Goal: Transaction & Acquisition: Purchase product/service

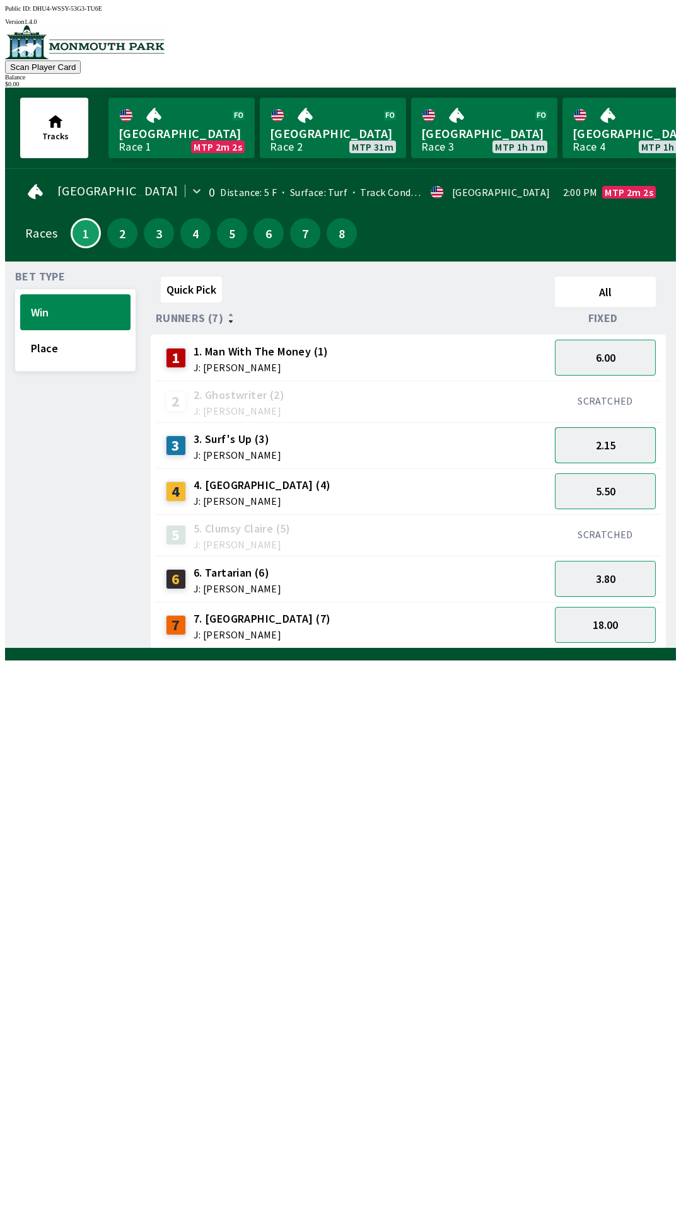
click at [636, 428] on button "2.15" at bounding box center [605, 445] width 101 height 36
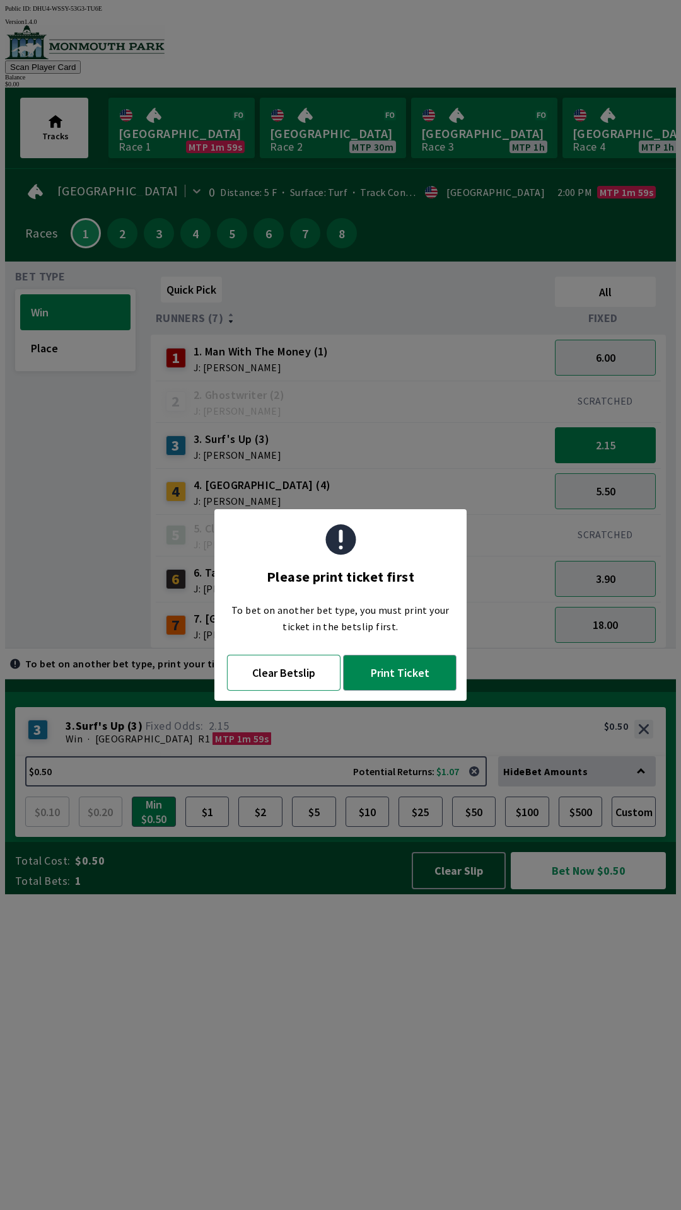
click at [270, 663] on button "Clear Betslip" at bounding box center [283, 673] width 113 height 36
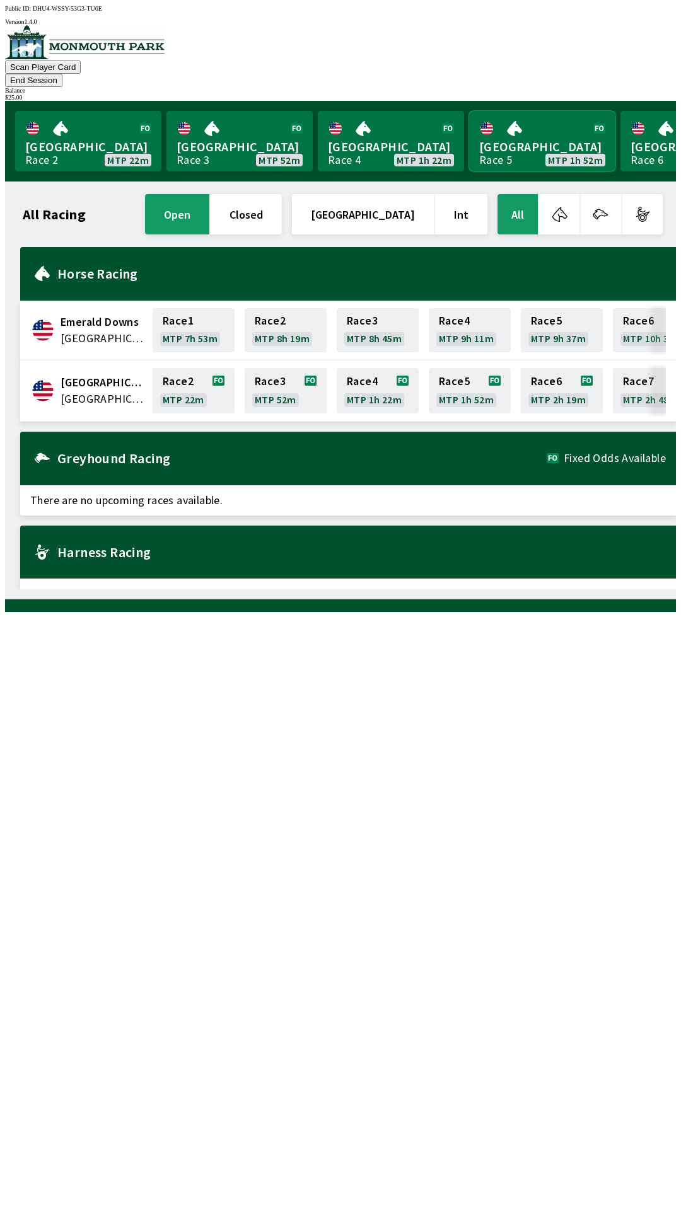
click at [521, 138] on link "Monmouth Park Race 5 MTP 1h 52m" at bounding box center [542, 141] width 146 height 61
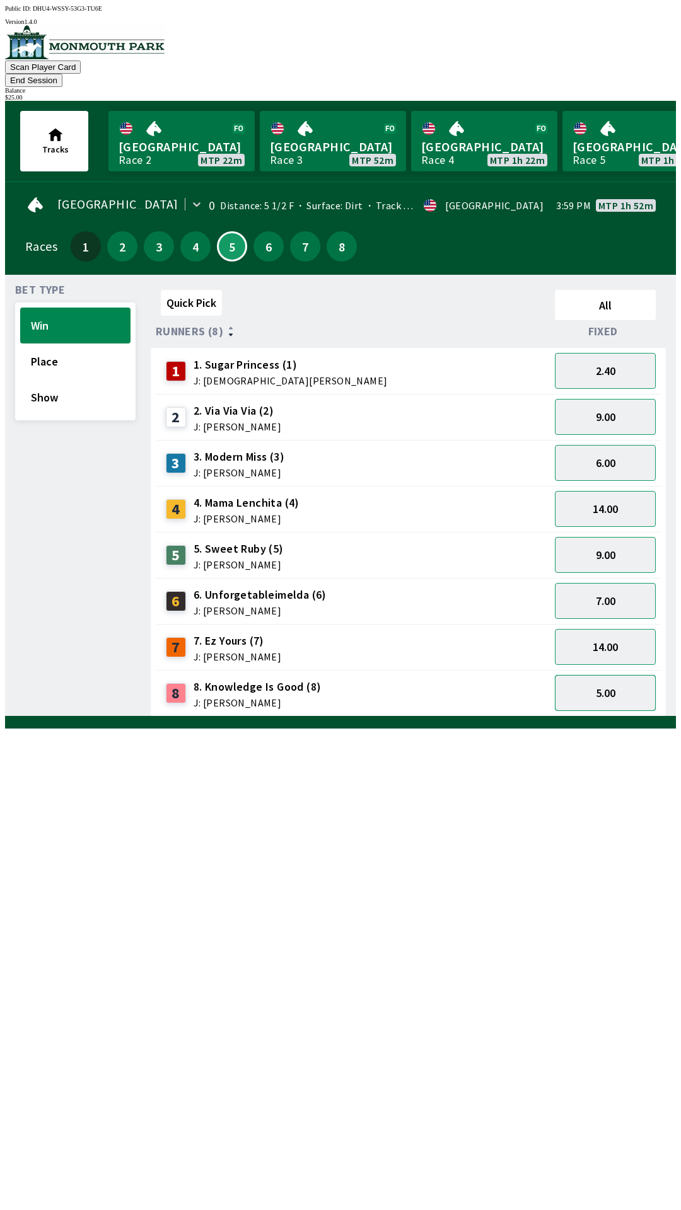
click at [613, 680] on button "5.00" at bounding box center [605, 693] width 101 height 36
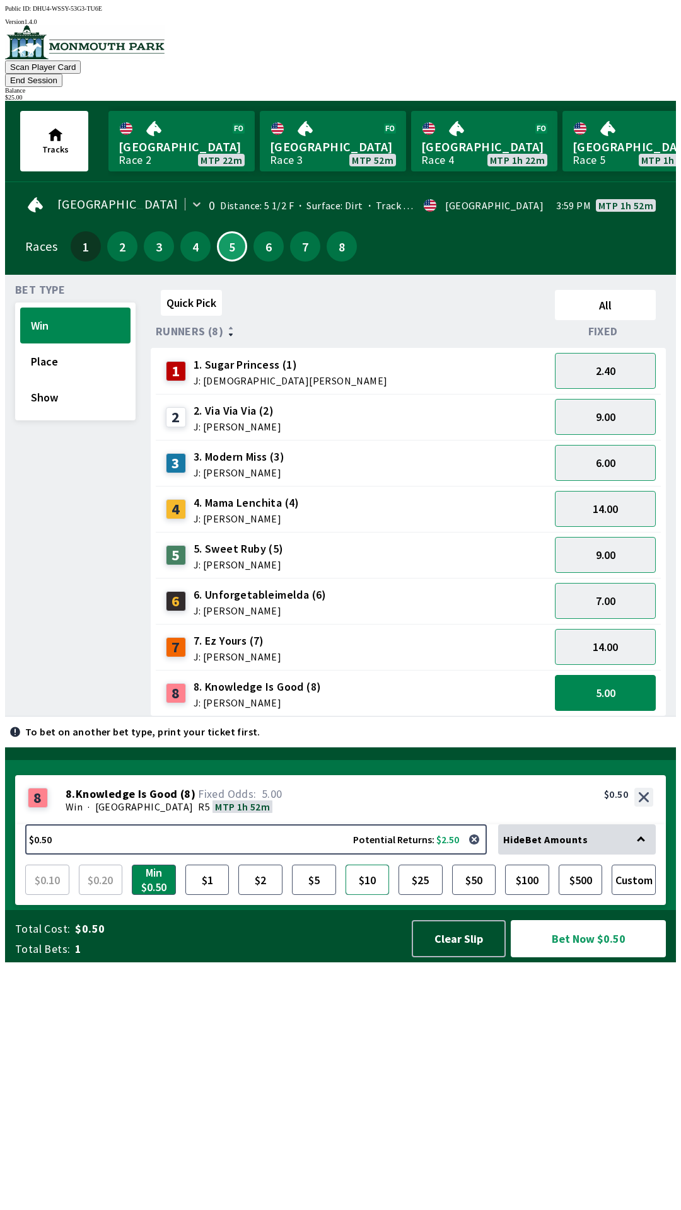
click at [371, 895] on button "$10" at bounding box center [367, 880] width 44 height 30
click at [608, 958] on button "Bet Now $10.00" at bounding box center [588, 938] width 155 height 37
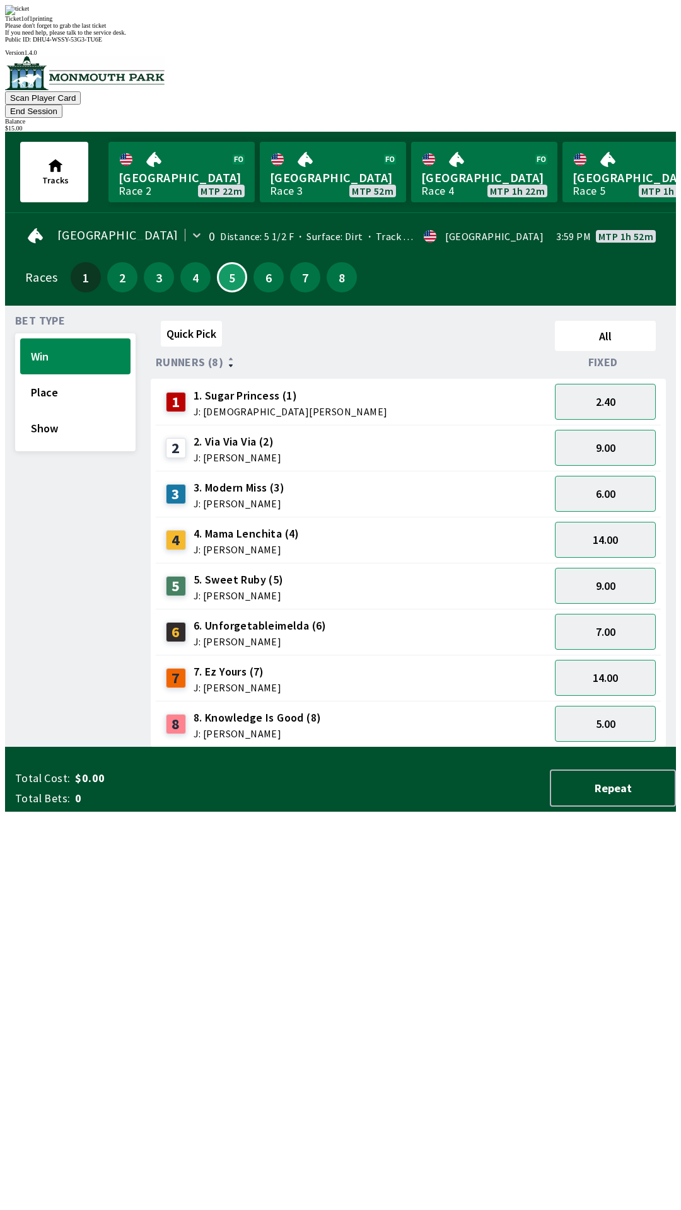
click at [391, 478] on div "3 3. Modern Miss (3) J: [PERSON_NAME]" at bounding box center [353, 494] width 384 height 32
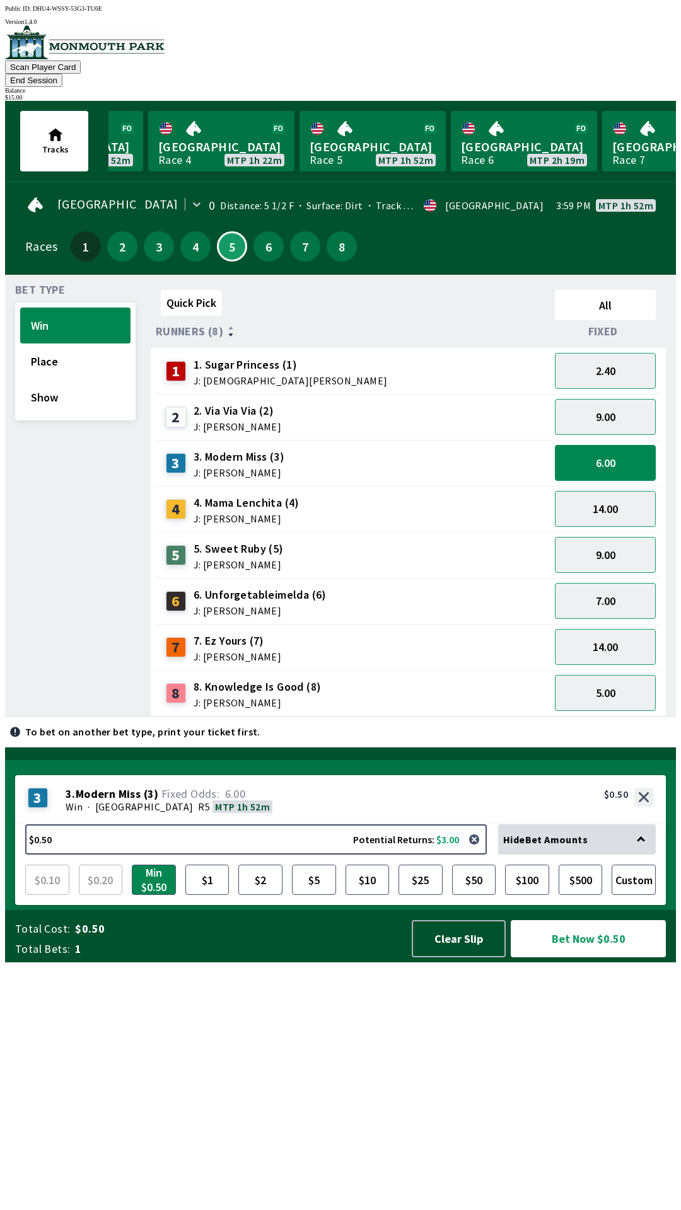
scroll to position [0, 279]
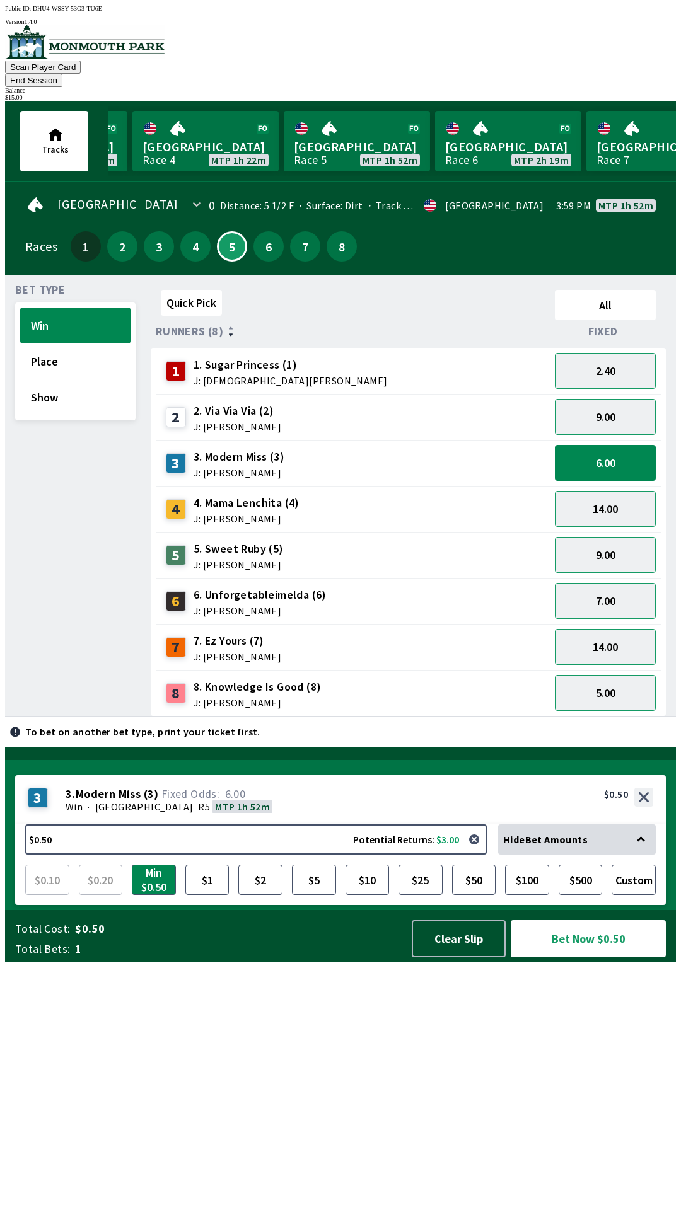
click at [367, 325] on div "Runners (8)" at bounding box center [353, 331] width 394 height 13
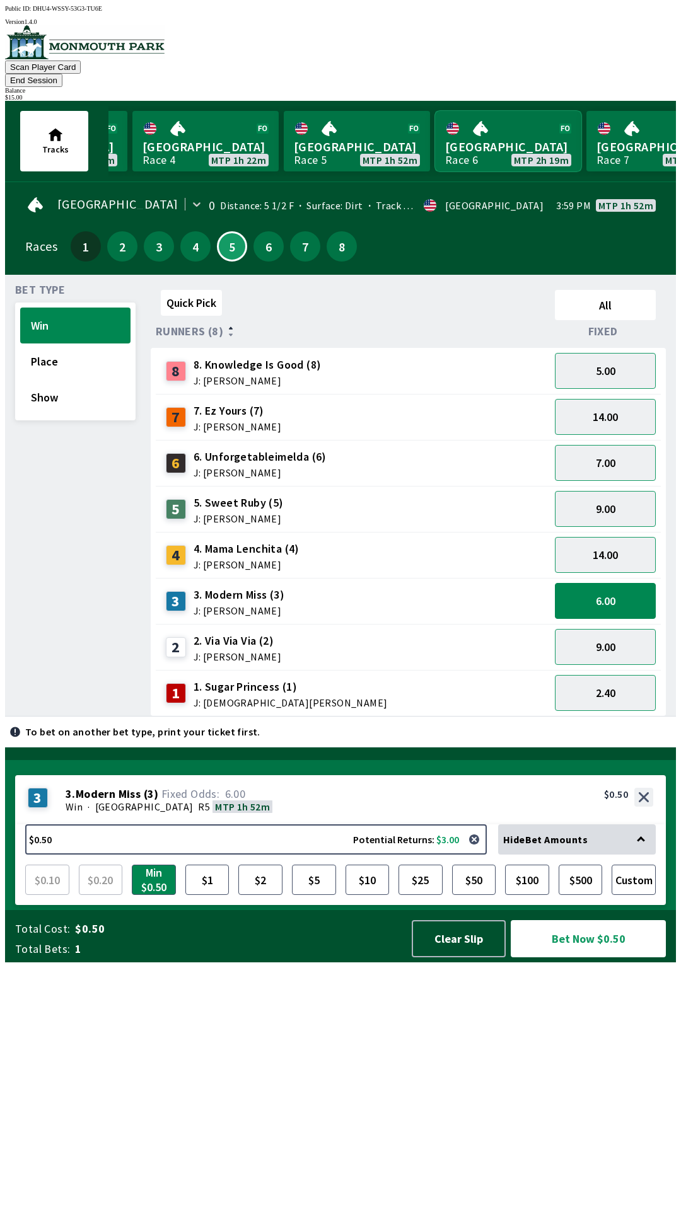
click at [482, 127] on link "[GEOGRAPHIC_DATA] Race 6 MTP 2h 19m" at bounding box center [508, 141] width 146 height 61
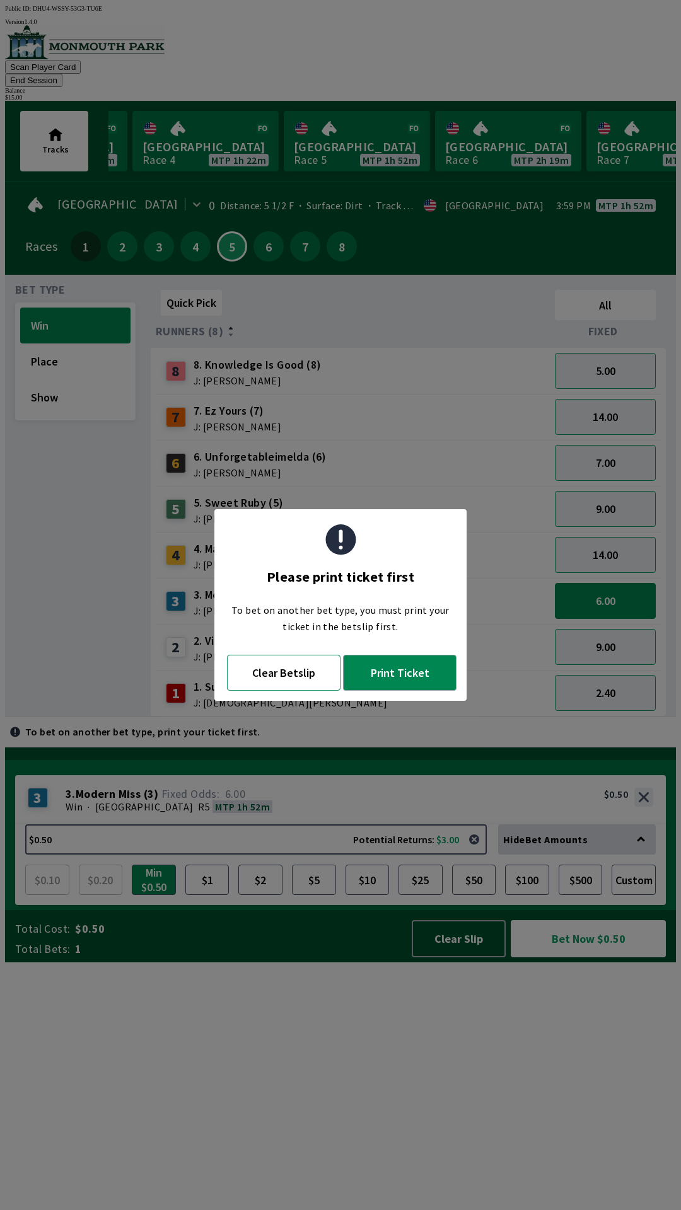
click at [291, 680] on button "Clear Betslip" at bounding box center [283, 673] width 113 height 36
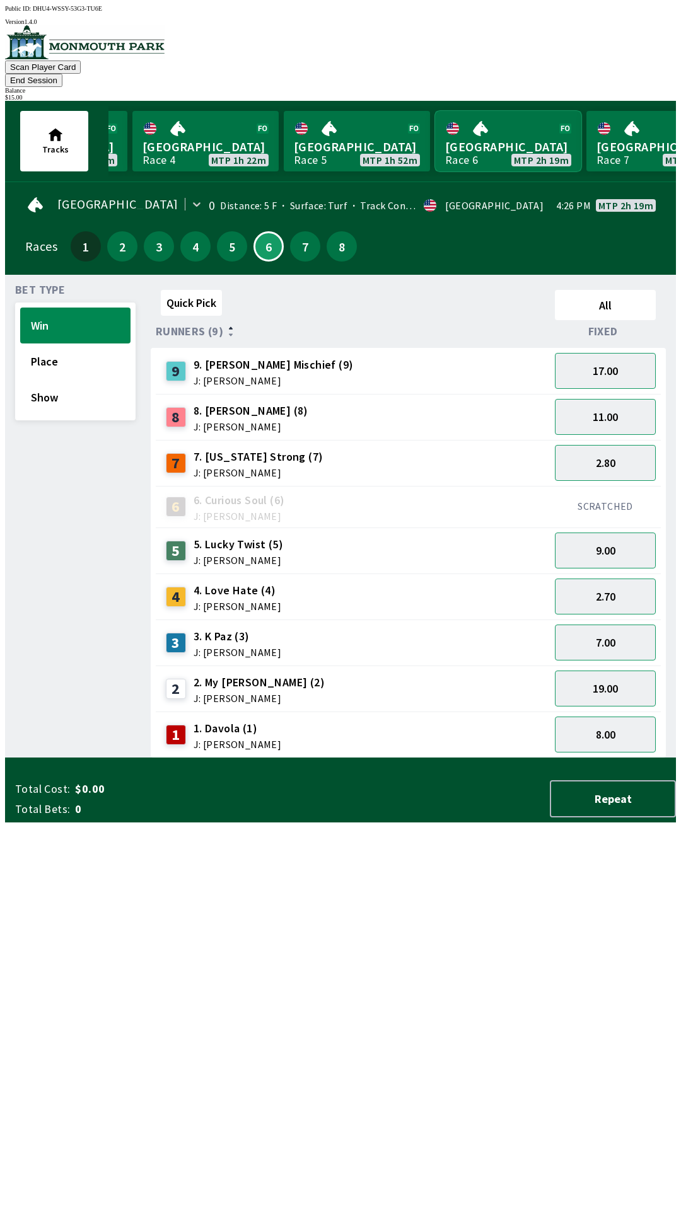
click at [475, 147] on link "[GEOGRAPHIC_DATA] Race 6 MTP 2h 19m" at bounding box center [508, 141] width 146 height 61
click at [479, 134] on link "[GEOGRAPHIC_DATA] Race 6 MTP 2h 19m" at bounding box center [508, 141] width 146 height 61
click at [469, 132] on link "[GEOGRAPHIC_DATA] Race 6 MTP 2h 19m" at bounding box center [508, 141] width 146 height 61
click at [478, 140] on link "[GEOGRAPHIC_DATA] Race 6 MTP 2h 19m" at bounding box center [508, 141] width 146 height 61
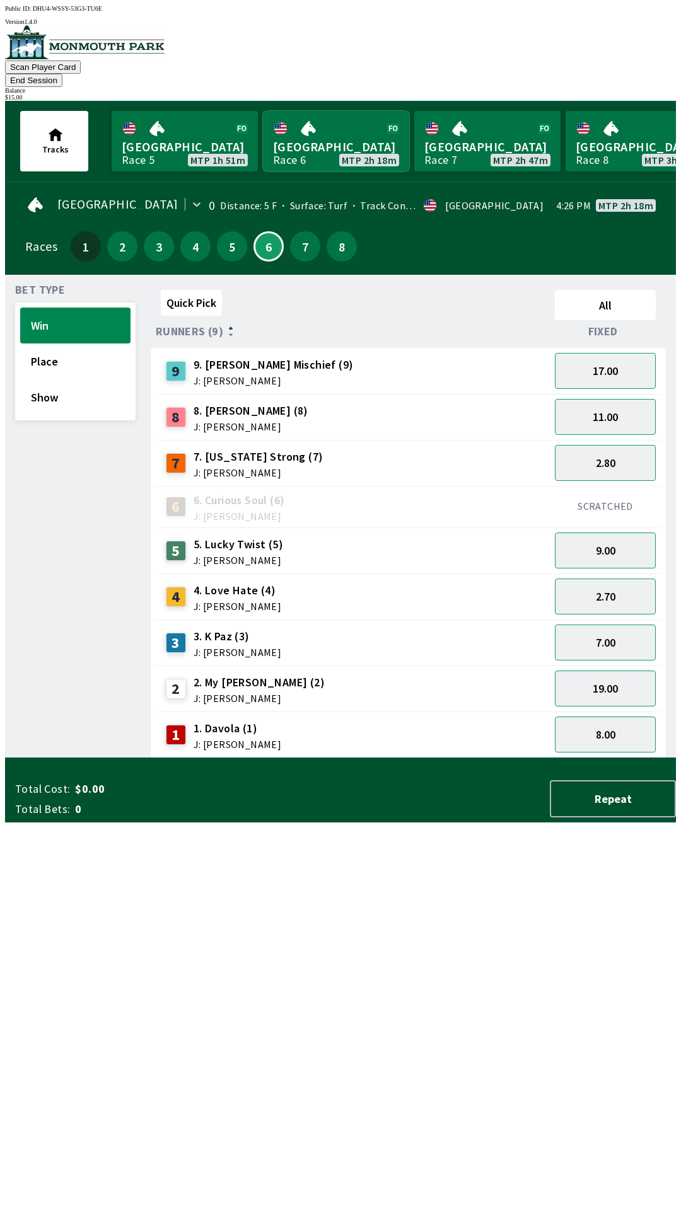
scroll to position [0, 472]
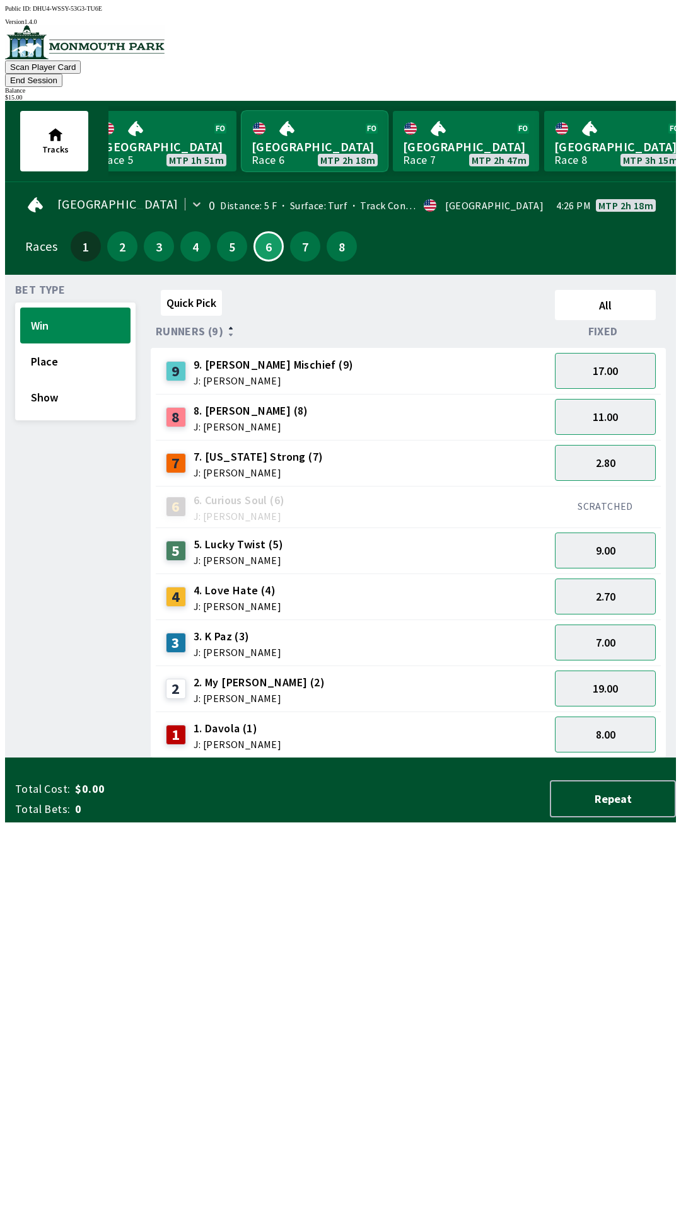
click at [307, 123] on link "[GEOGRAPHIC_DATA] Race 6 MTP 2h 18m" at bounding box center [314, 141] width 146 height 61
click at [290, 134] on link "[GEOGRAPHIC_DATA] Race 6 MTP 2h 18m" at bounding box center [314, 141] width 146 height 61
click at [285, 136] on link "[GEOGRAPHIC_DATA] Race 6 MTP 2h 18m" at bounding box center [314, 141] width 146 height 61
click at [279, 136] on link "[GEOGRAPHIC_DATA] Race 6 MTP 2h 18m" at bounding box center [314, 141] width 146 height 61
click at [257, 231] on button "6" at bounding box center [268, 246] width 30 height 30
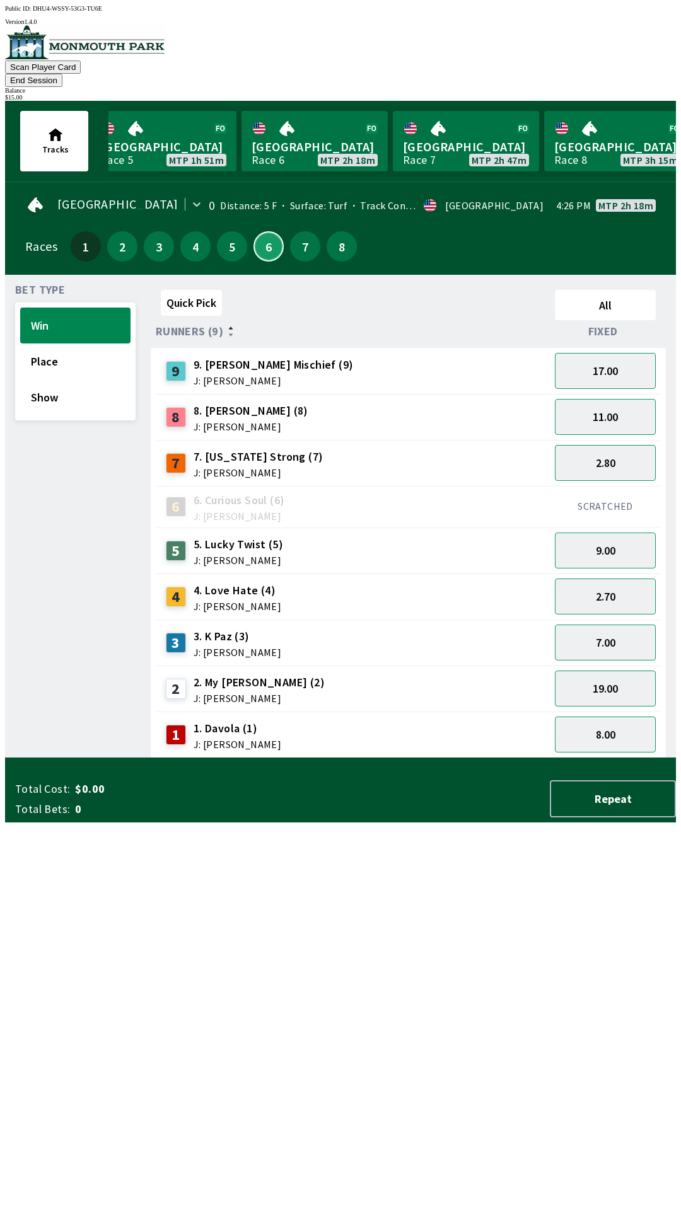
click at [257, 234] on button "6" at bounding box center [268, 246] width 30 height 30
click at [602, 625] on button "7.00" at bounding box center [605, 643] width 101 height 36
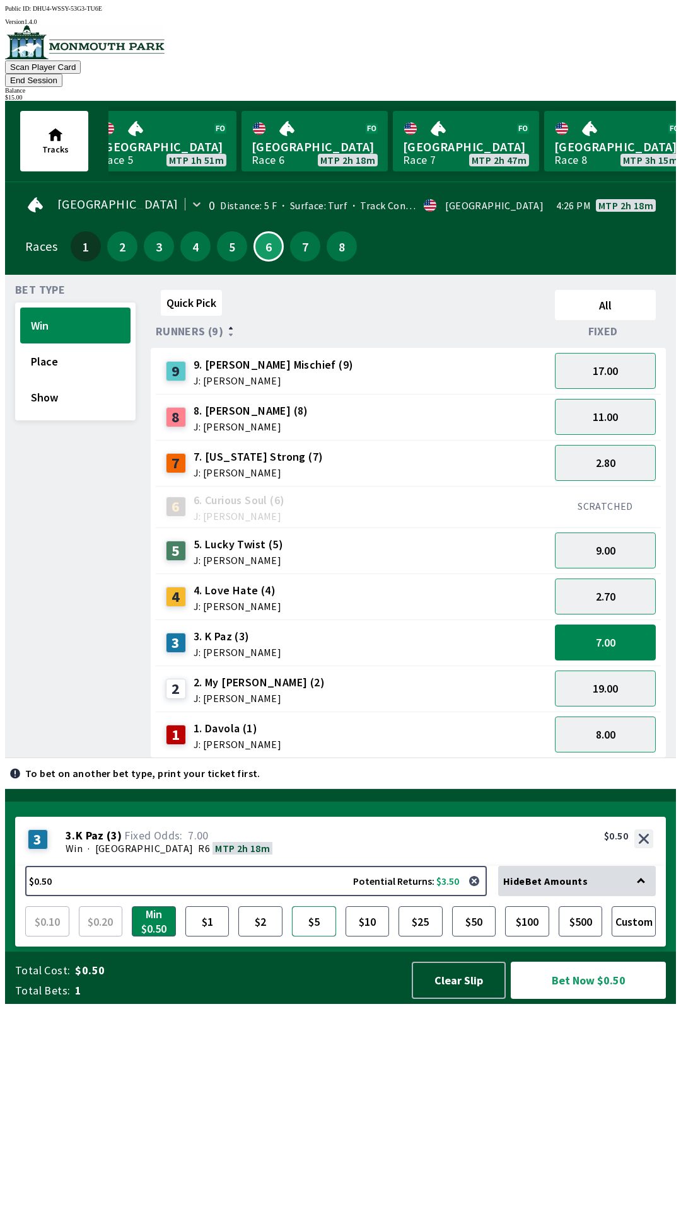
click at [316, 937] on button "$5" at bounding box center [314, 921] width 44 height 30
click at [584, 999] on button "Bet Now $5.00" at bounding box center [588, 980] width 155 height 37
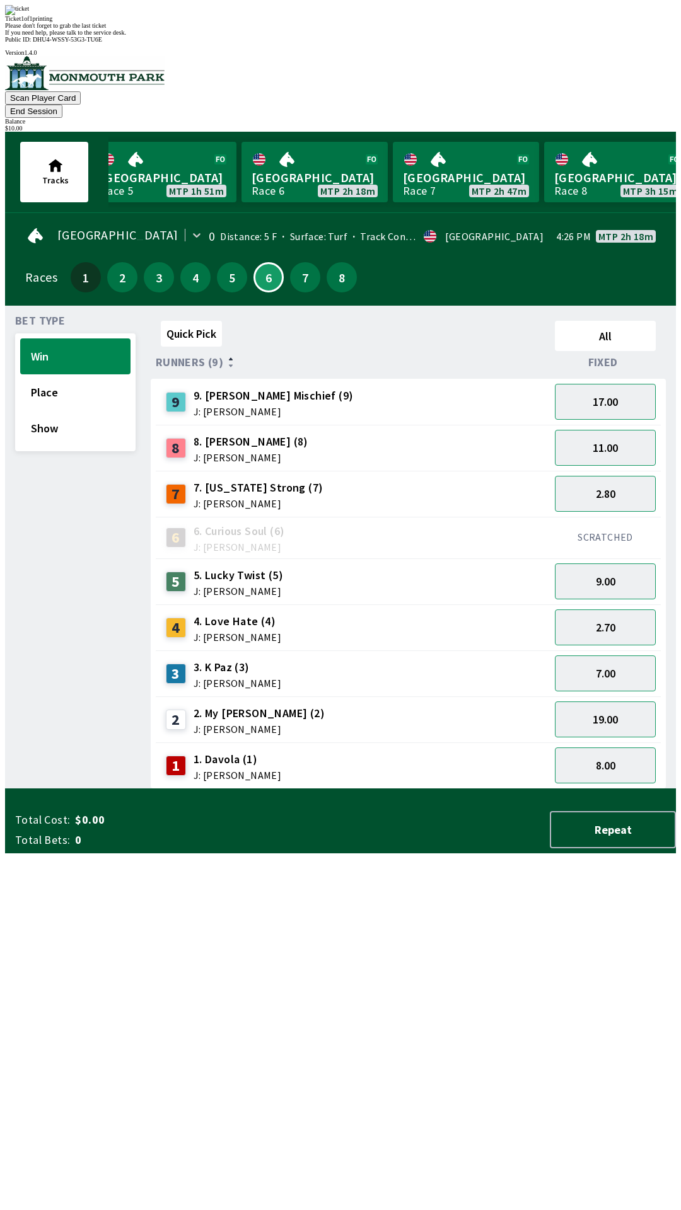
click at [422, 789] on div "Quick Pick All Runners (9) Fixed 9 9. [PERSON_NAME] (9) J: [PERSON_NAME] 17.00 …" at bounding box center [413, 552] width 525 height 473
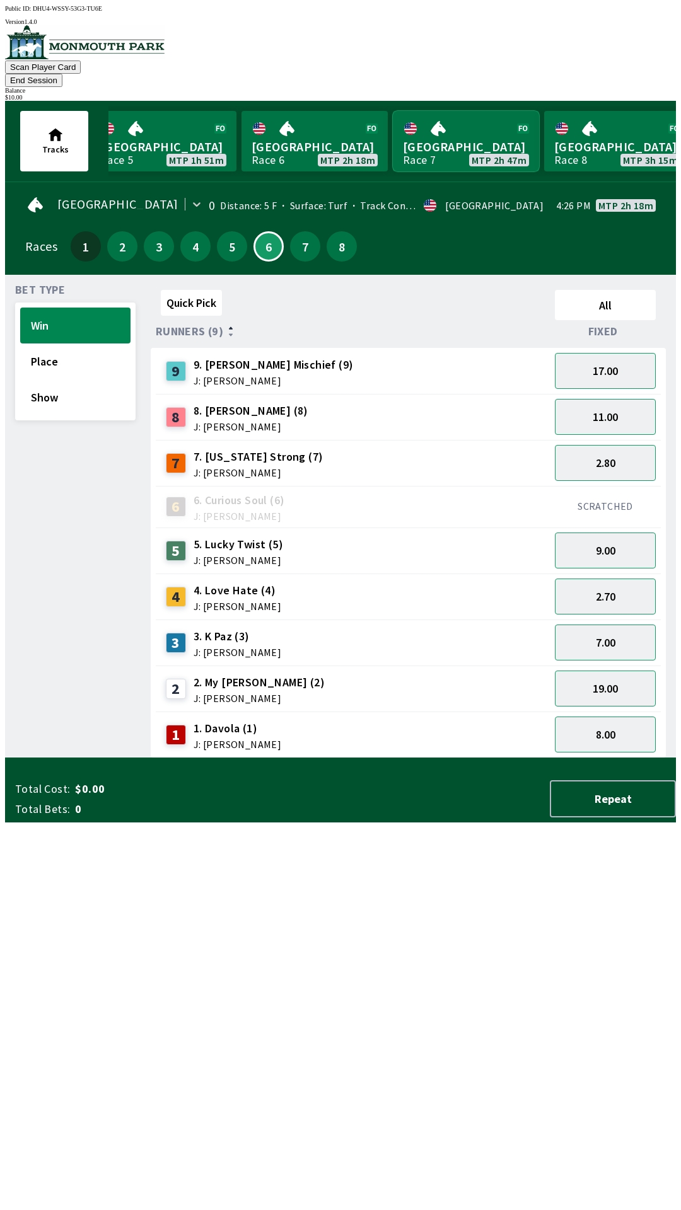
click at [445, 139] on link "[GEOGRAPHIC_DATA] Race 7 MTP 2h 47m" at bounding box center [466, 141] width 146 height 61
click at [295, 233] on button "7" at bounding box center [305, 246] width 30 height 30
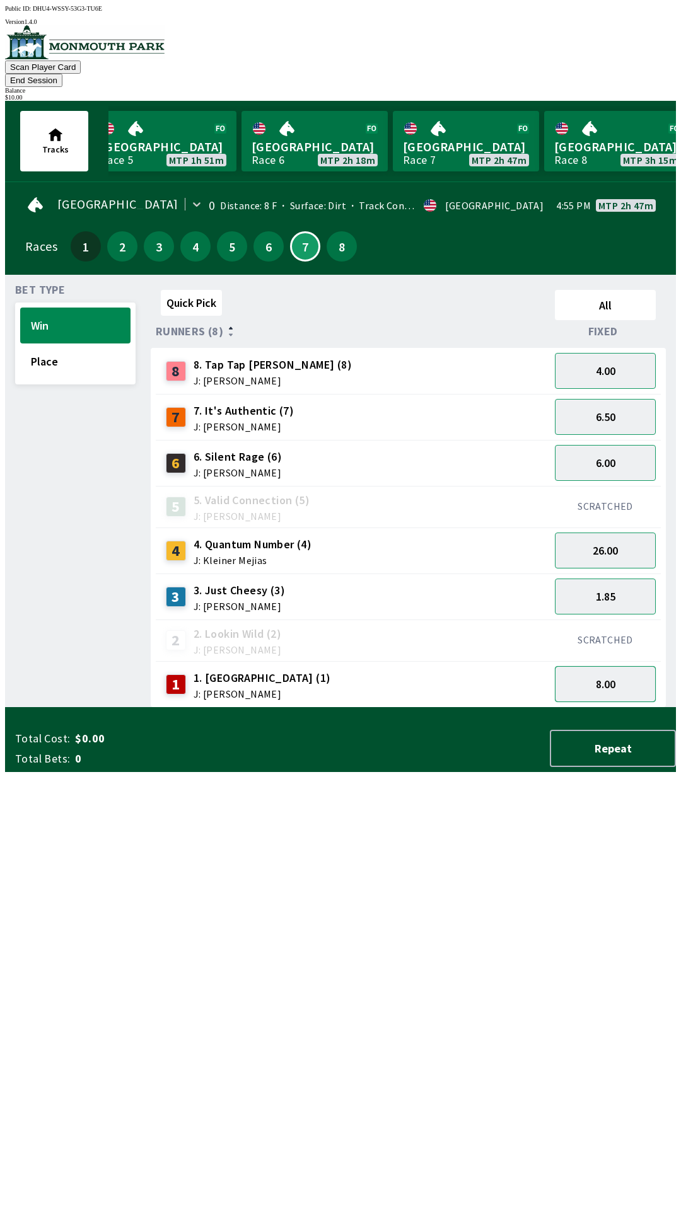
click at [604, 671] on button "8.00" at bounding box center [605, 684] width 101 height 36
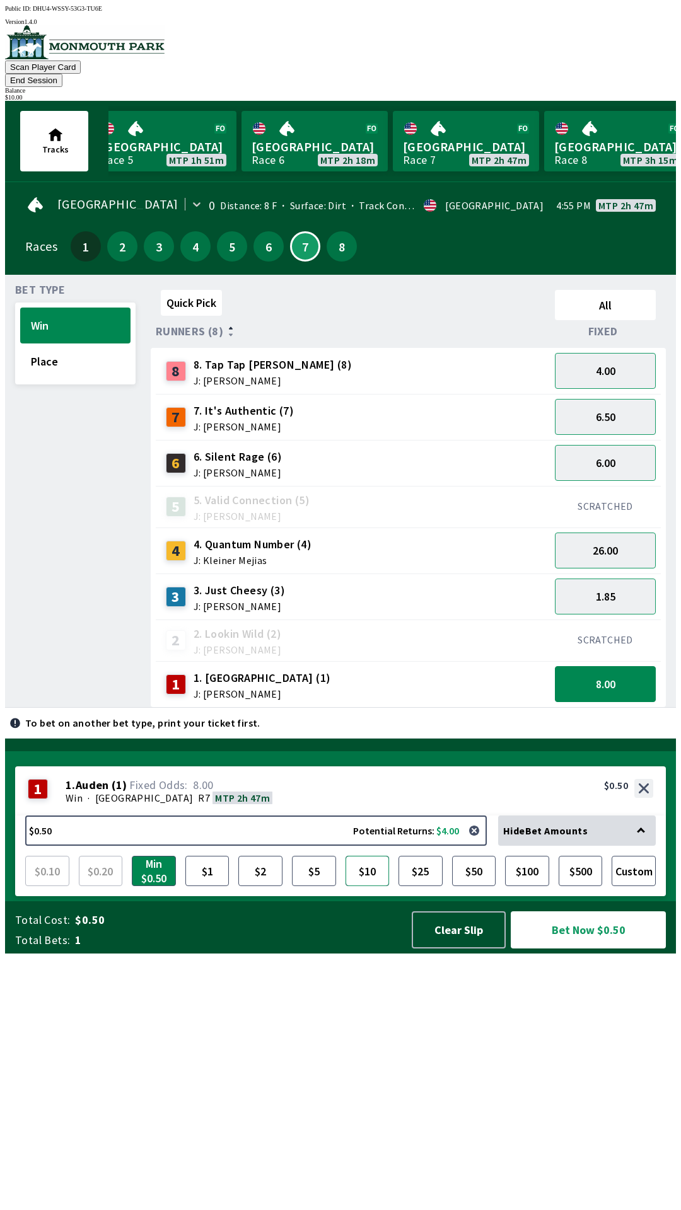
click at [364, 886] on button "$10" at bounding box center [367, 871] width 44 height 30
click at [581, 949] on button "Bet Now $10.00" at bounding box center [588, 930] width 155 height 37
